Goal: Use online tool/utility: Utilize a website feature to perform a specific function

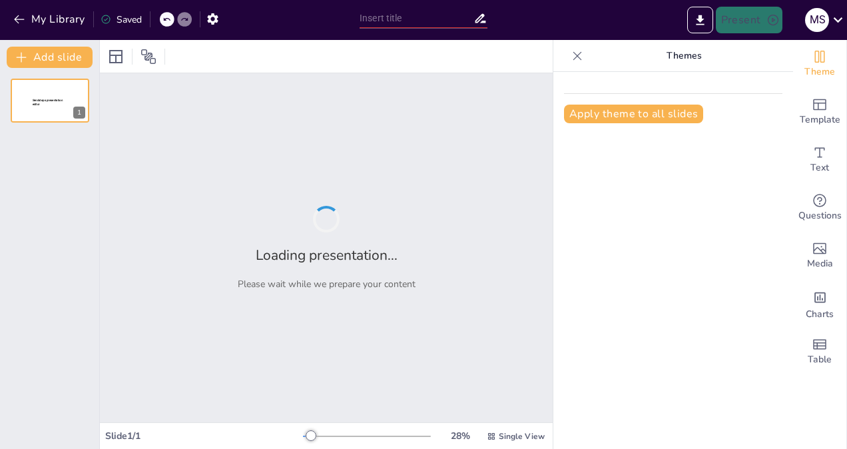
type input "Imported Ecommerce strategy workshop.pptx"
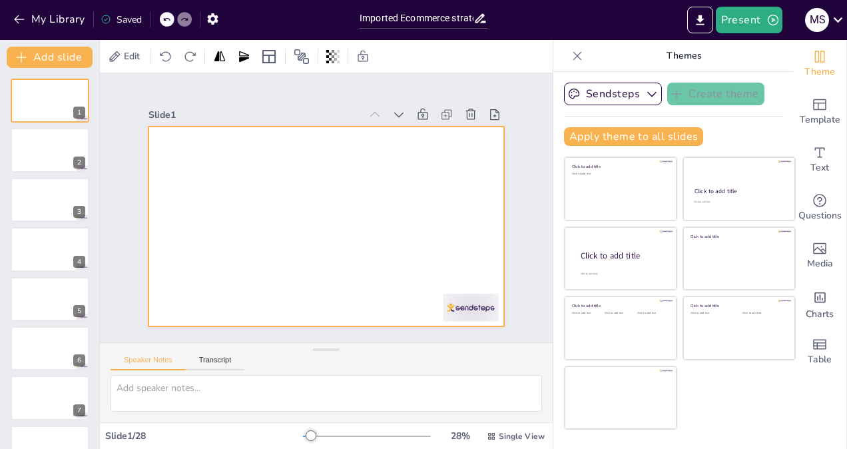
click at [234, 224] on div at bounding box center [318, 224] width 405 height 327
click at [234, 221] on div at bounding box center [318, 224] width 405 height 327
click at [234, 221] on div at bounding box center [319, 226] width 399 height 300
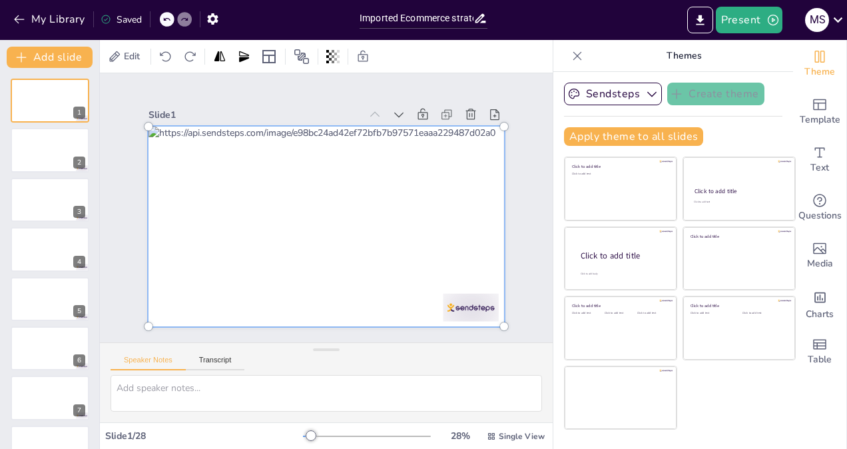
click at [234, 221] on div at bounding box center [321, 226] width 407 height 288
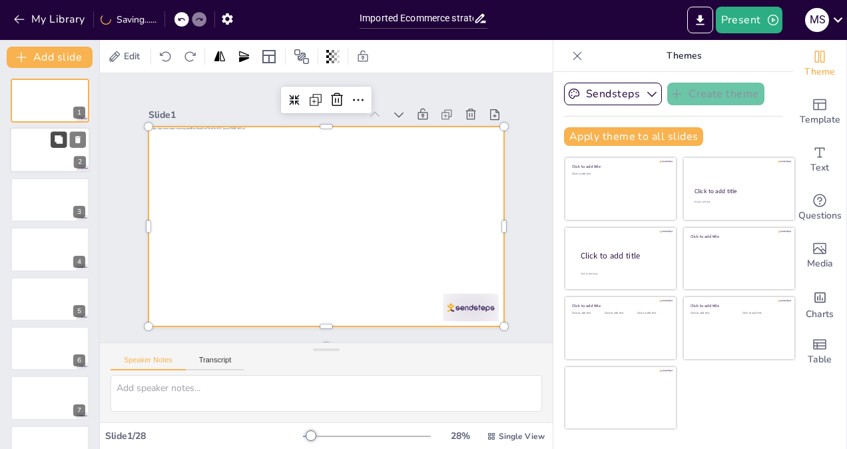
click at [56, 145] on button at bounding box center [59, 140] width 16 height 16
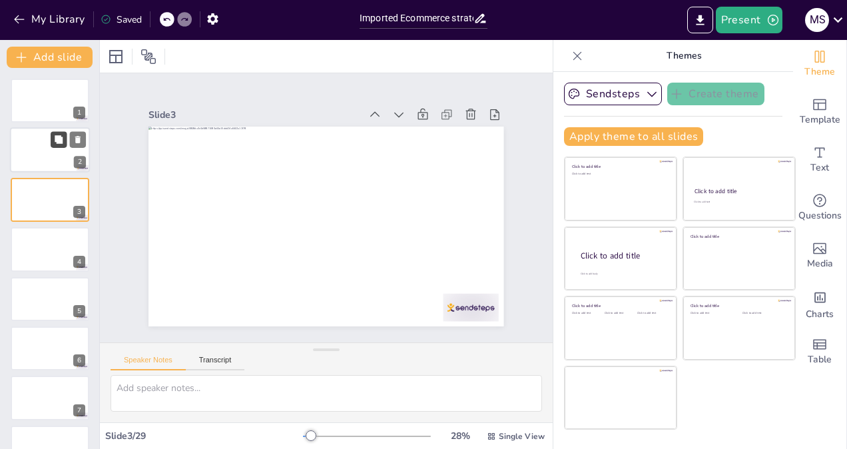
click at [55, 145] on button at bounding box center [59, 140] width 16 height 16
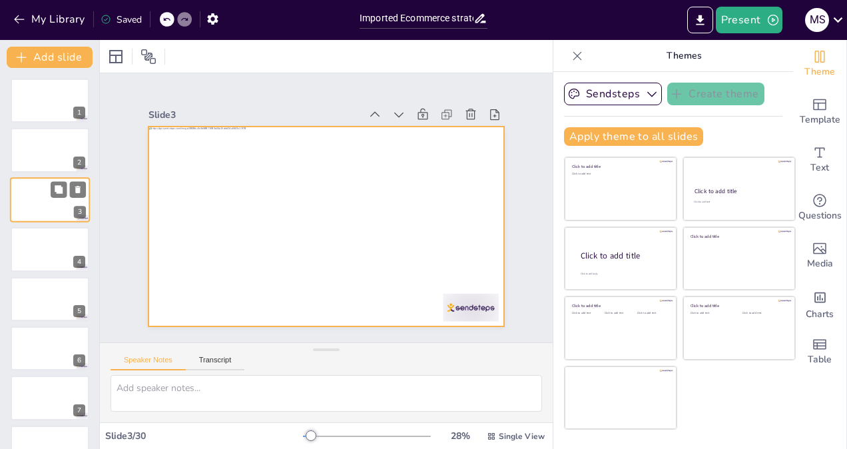
click at [47, 200] on div at bounding box center [50, 199] width 80 height 45
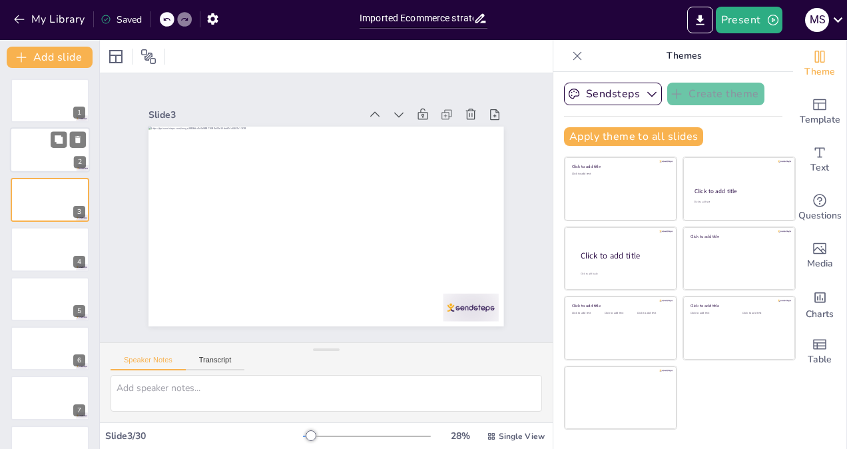
click at [47, 141] on div at bounding box center [50, 150] width 80 height 45
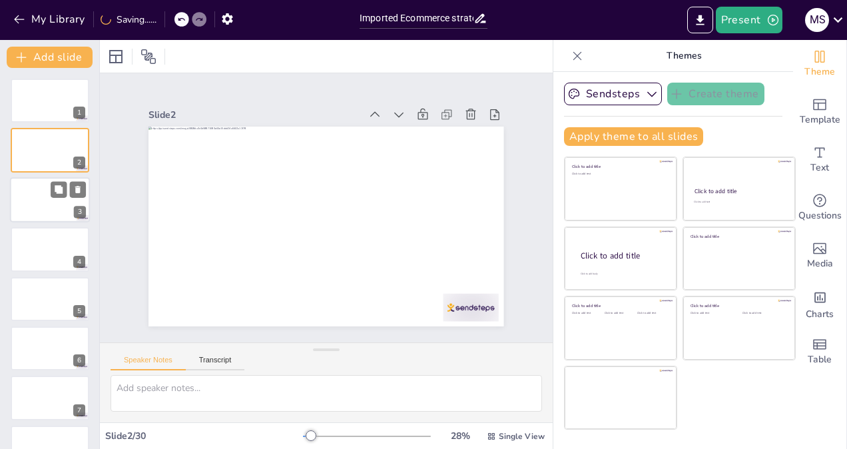
click at [45, 214] on div at bounding box center [50, 199] width 80 height 45
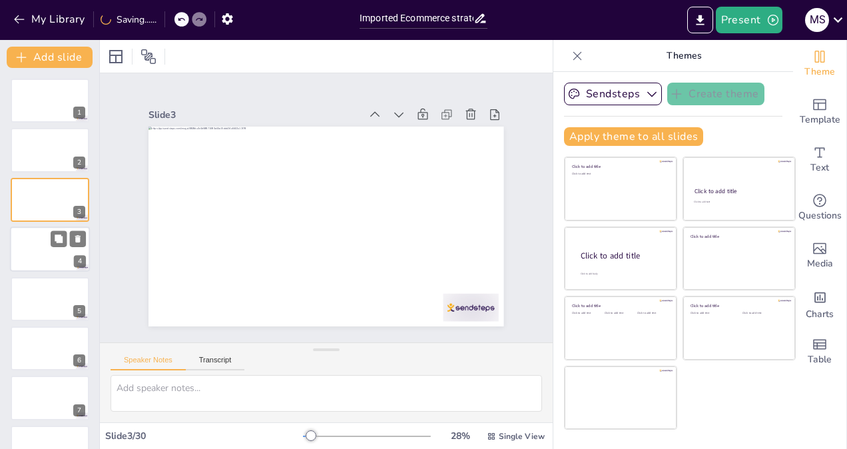
click at [46, 237] on div at bounding box center [50, 248] width 80 height 45
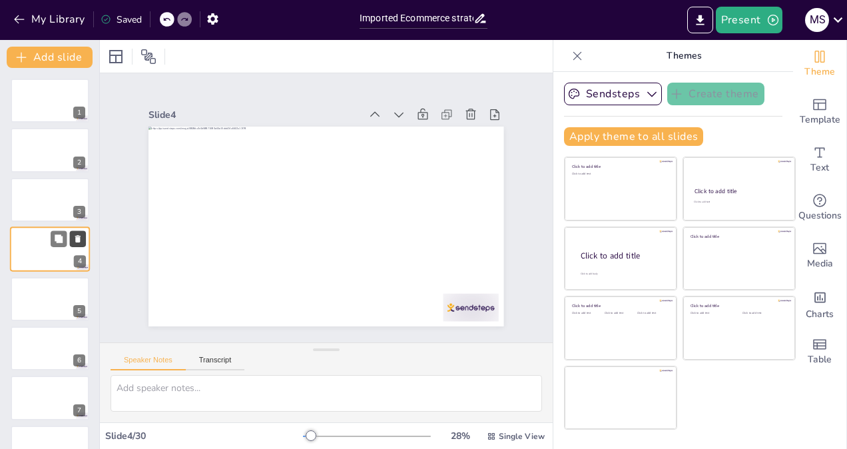
click at [77, 242] on icon at bounding box center [77, 238] width 5 height 7
click at [615, 95] on button "Sendsteps" at bounding box center [613, 94] width 98 height 23
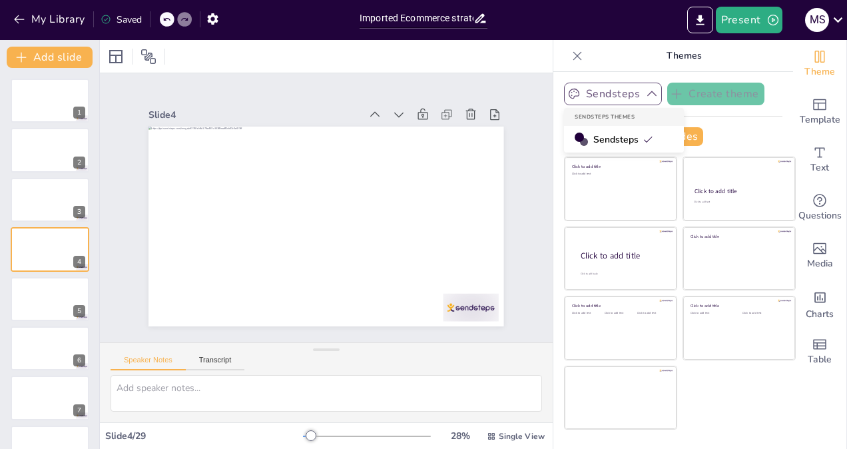
click at [615, 95] on button "Sendsteps" at bounding box center [613, 94] width 98 height 23
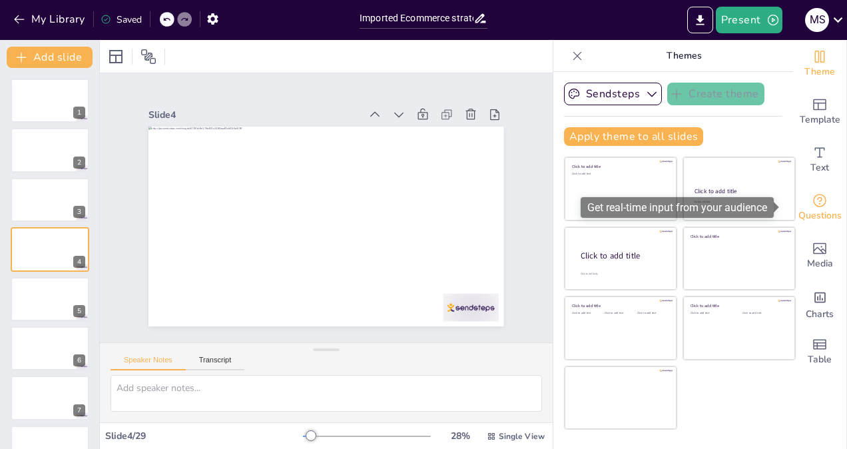
click at [812, 209] on span "Questions" at bounding box center [819, 215] width 43 height 15
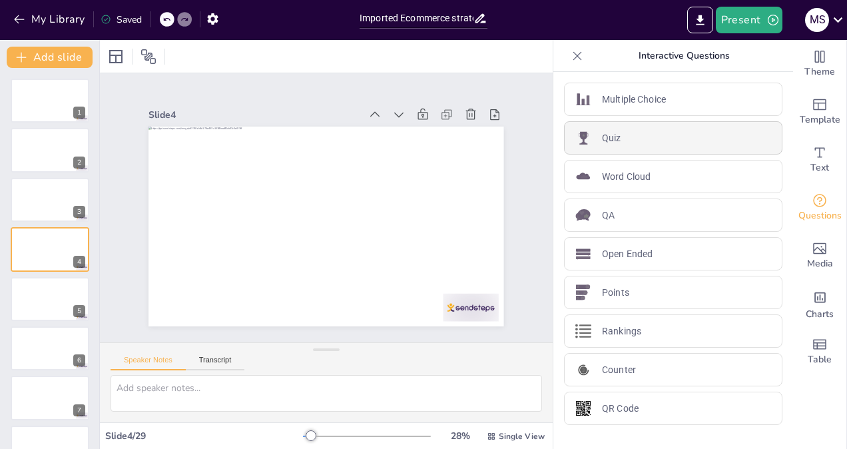
click at [708, 141] on div "Quiz" at bounding box center [673, 137] width 218 height 33
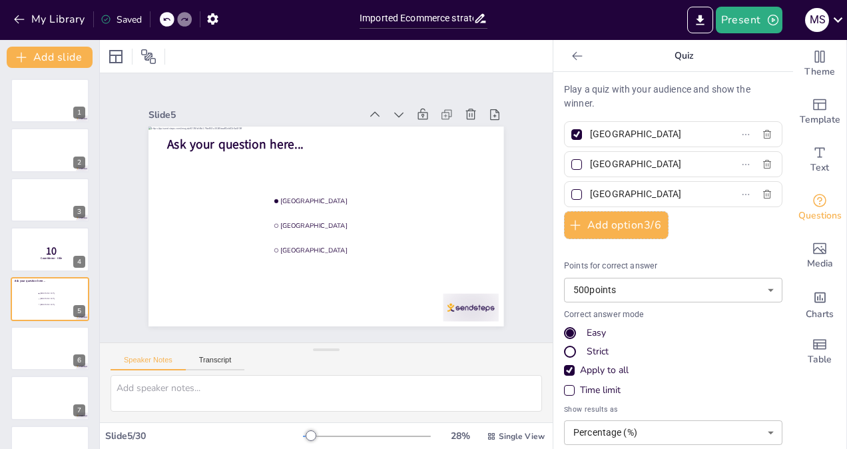
click at [586, 346] on div "Strict" at bounding box center [597, 351] width 22 height 13
click at [570, 52] on icon at bounding box center [576, 55] width 13 height 13
